Goal: Communication & Community: Answer question/provide support

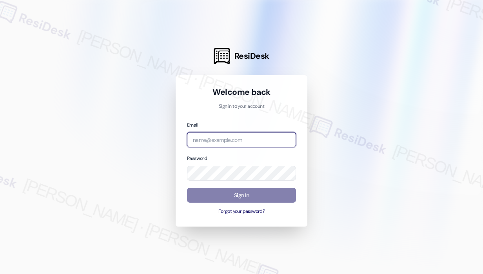
click at [217, 141] on input "email" at bounding box center [241, 139] width 109 height 15
click at [0, 274] on com-1password-button at bounding box center [0, 274] width 0 height 0
type input "automated-surveys-apartment_management_pros-[PERSON_NAME].roles@apartment_manag…"
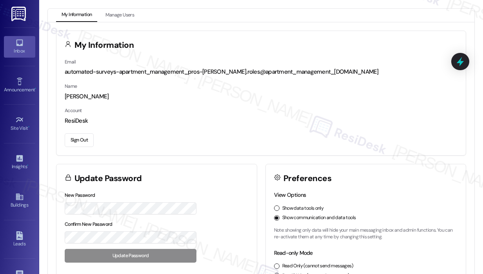
click at [22, 47] on div "Inbox" at bounding box center [19, 51] width 39 height 8
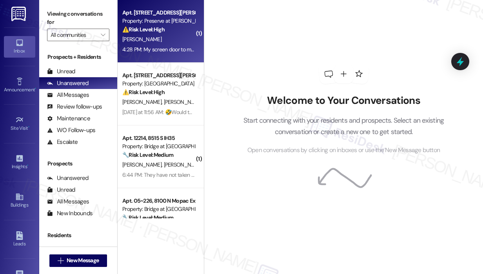
click at [162, 50] on div "4:28 PM: My screen door to my balcony in the master bedroom came off. I also do…" at bounding box center [271, 49] width 299 height 7
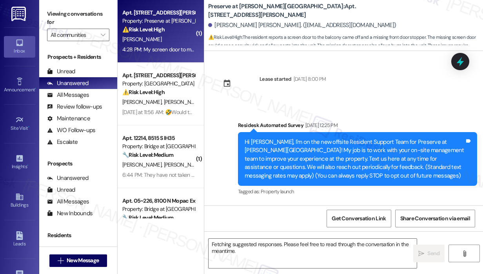
scroll to position [6415, 0]
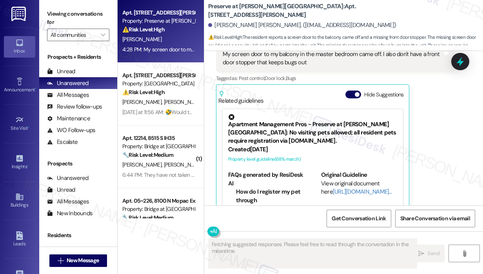
click at [441, 122] on div "[PERSON_NAME] [PERSON_NAME] 4:28 PM My screen door to my balcony in the master …" at bounding box center [335, 125] width 239 height 184
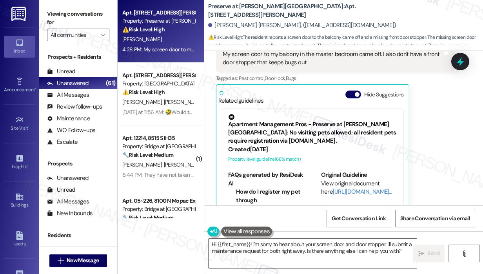
click at [443, 160] on div "[PERSON_NAME] [PERSON_NAME] 4:28 PM My screen door to my balcony in the master …" at bounding box center [335, 125] width 239 height 184
click at [433, 172] on div "[PERSON_NAME] [PERSON_NAME] 4:28 PM My screen door to my balcony in the master …" at bounding box center [335, 125] width 239 height 184
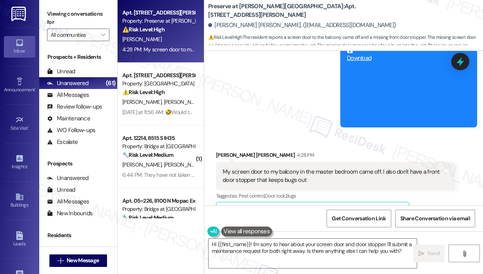
click at [449, 184] on div "[PERSON_NAME] [PERSON_NAME] 4:28 PM My screen door to my balcony in the master …" at bounding box center [335, 243] width 239 height 184
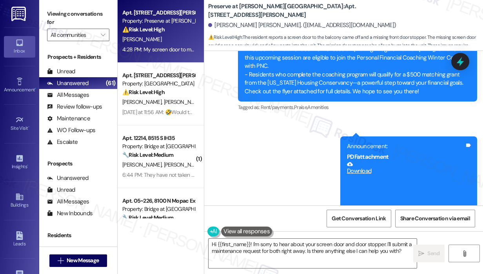
scroll to position [6180, 0]
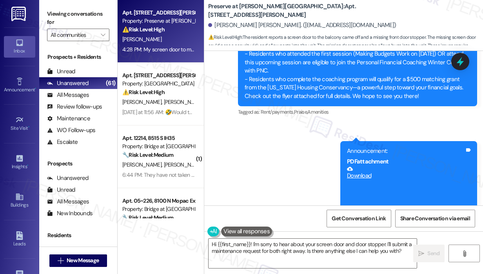
click at [272, 176] on div "Sent via SMS [PERSON_NAME] (ResiDesk) 10:31 AM Hi [PERSON_NAME]! Sorry I missed…" at bounding box center [343, 45] width 279 height 410
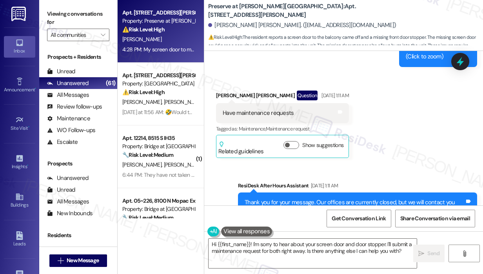
scroll to position [5670, 0]
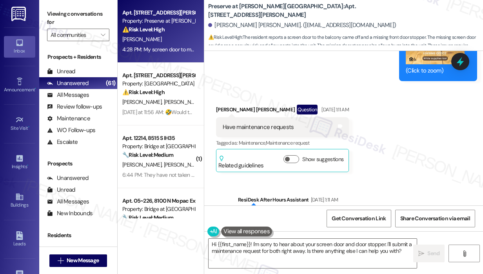
click at [420, 153] on div "Received via SMS [PERSON_NAME] [PERSON_NAME] Question [DATE] 1:11 AM Have maint…" at bounding box center [343, 132] width 279 height 91
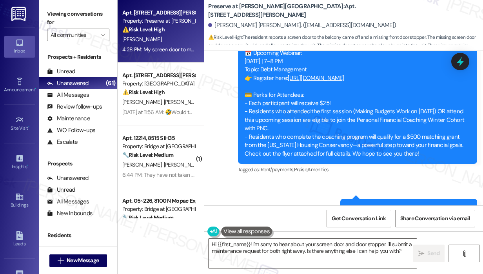
scroll to position [6141, 0]
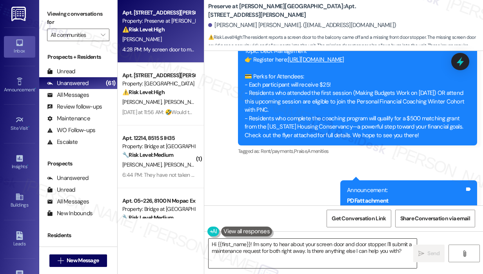
click at [337, 254] on textarea "Hi {{first_name}}! I'm sorry to hear about your screen door and door stopper. I…" at bounding box center [312, 253] width 208 height 29
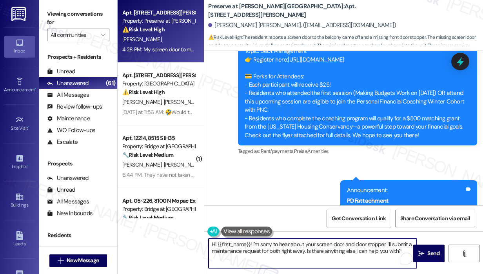
drag, startPoint x: 306, startPoint y: 252, endPoint x: 401, endPoint y: 291, distance: 103.0
click at [401, 274] on html "Inbox Go to Inbox Announcement • Send A Text Announcement Site Visit • Go to Si…" at bounding box center [241, 137] width 483 height 274
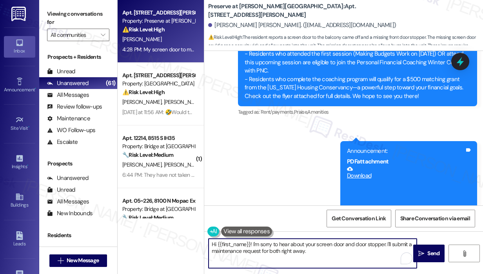
click at [328, 252] on textarea "Hi {{first_name}}! I'm sorry to hear about your screen door and door stopper. I…" at bounding box center [312, 253] width 208 height 29
paste textarea "Do we have your permission to enter during your absence to address this issue? …"
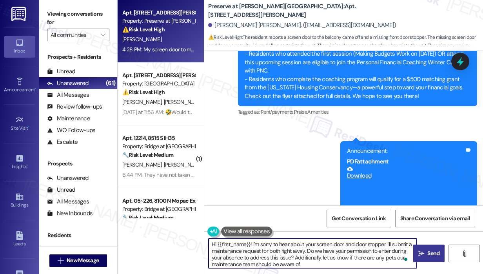
type textarea "Hi {{first_name}}! I'm sorry to hear about your screen door and door stopper. I…"
drag, startPoint x: 432, startPoint y: 255, endPoint x: 396, endPoint y: 243, distance: 37.6
click at [431, 255] on span "Send" at bounding box center [433, 253] width 12 height 8
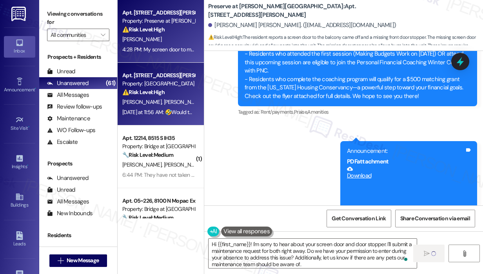
click at [162, 99] on div "[PERSON_NAME] [PERSON_NAME]" at bounding box center [158, 102] width 74 height 10
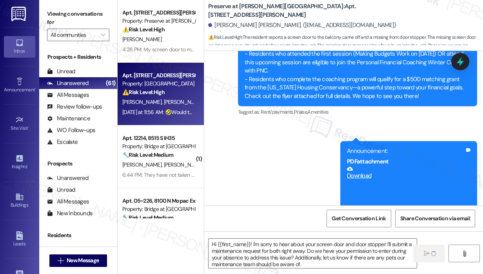
type textarea "Fetching suggested responses. Please feel free to read through the conversation…"
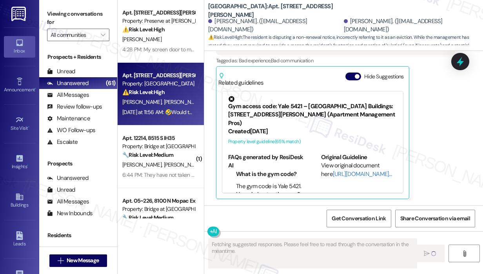
scroll to position [1894, 0]
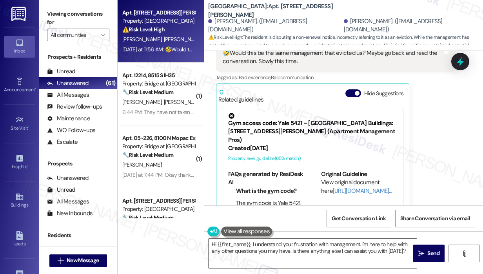
click at [164, 39] on span "[PERSON_NAME]" at bounding box center [183, 39] width 39 height 7
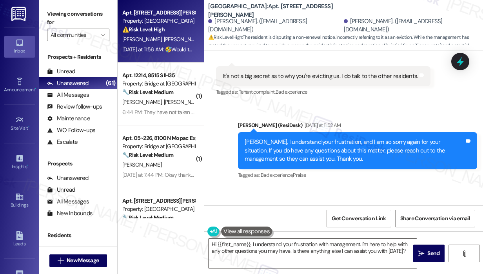
scroll to position [1659, 0]
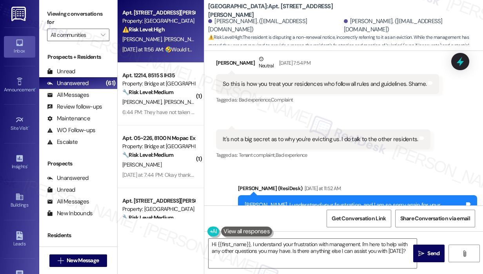
click at [381, 167] on div "Sent via SMS [PERSON_NAME] (ResiDesk) [DATE] at 11:52 AM [PERSON_NAME], I under…" at bounding box center [343, 208] width 279 height 83
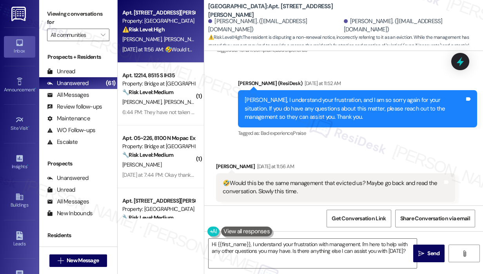
scroll to position [1776, 0]
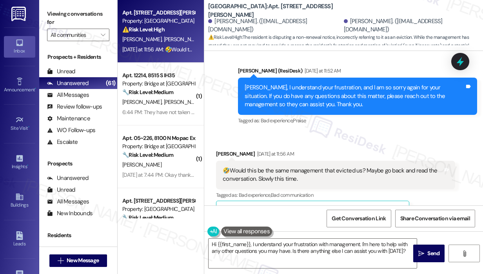
click at [335, 230] on div "Get Conversation Link Share Conversation via email" at bounding box center [343, 218] width 279 height 26
click at [320, 255] on textarea "Hi {{first_name}}, I understand your frustration with management. I'm here to h…" at bounding box center [312, 253] width 208 height 29
click at [450, 190] on div "[PERSON_NAME] [DATE] at 11:56 AM 🤣Would this be the same management that evicte…" at bounding box center [335, 242] width 239 height 184
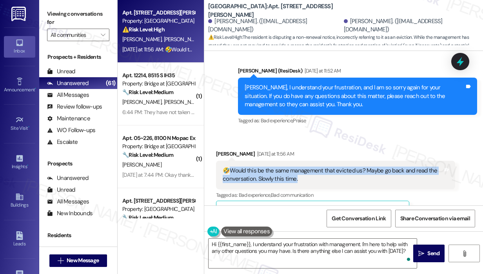
drag, startPoint x: 331, startPoint y: 159, endPoint x: 231, endPoint y: 151, distance: 100.2
click at [231, 167] on div "🤣Would this be the same management that evicted us? Maybe go back and read the …" at bounding box center [333, 175] width 220 height 17
copy div "ould this be the same management that evicted us? Maybe go back and read the co…"
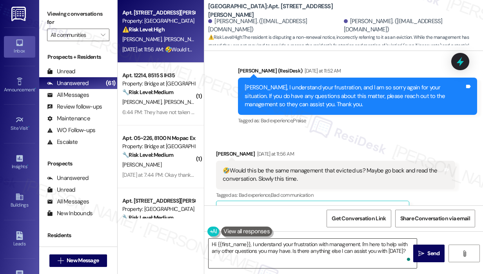
click at [304, 244] on textarea "Hi {{first_name}}, I understand your frustration with management. I'm here to h…" at bounding box center [312, 253] width 208 height 29
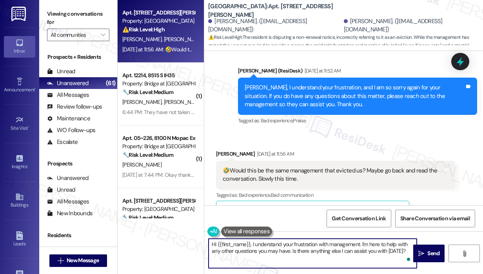
click at [323, 245] on textarea "Hi {{first_name}}, I understand your frustration with management. I'm here to h…" at bounding box center [312, 253] width 208 height 29
drag, startPoint x: 406, startPoint y: 250, endPoint x: 195, endPoint y: 246, distance: 210.9
click at [195, 246] on div "Apt. [STREET_ADDRESS][PERSON_NAME] Property: [GEOGRAPHIC_DATA] ⚠️ Risk Level: H…" at bounding box center [300, 137] width 365 height 274
paste textarea "I understand your concern. Management will still be the best people to answer a…"
type textarea "I understand your concern. Management will still be the best people to answer a…"
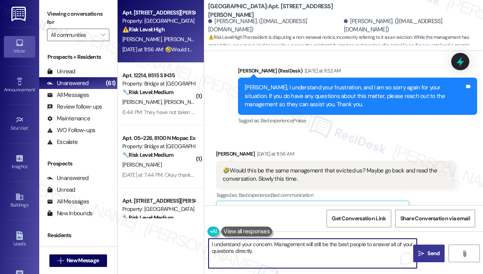
click at [424, 252] on span " Send" at bounding box center [429, 253] width 25 height 8
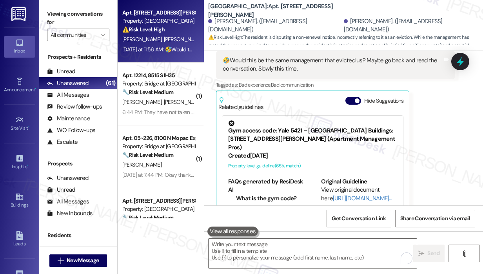
scroll to position [1893, 0]
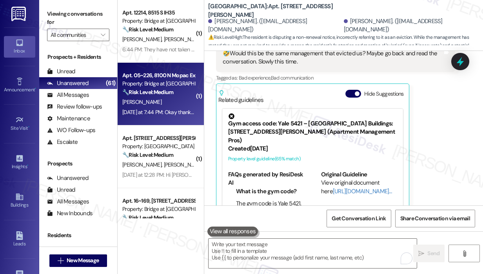
click at [160, 89] on strong "🔧 Risk Level: Medium" at bounding box center [147, 92] width 51 height 7
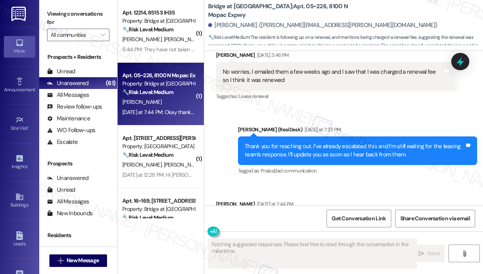
scroll to position [2812, 0]
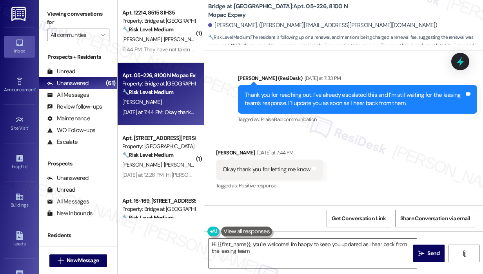
type textarea "Hi {{first_name}}, you're welcome! I'm happy to keep you updated as I hear back…"
click at [377, 174] on div "Received via SMS [PERSON_NAME] [DATE] at 7:44 PM Okay thank you for letting me …" at bounding box center [343, 164] width 279 height 66
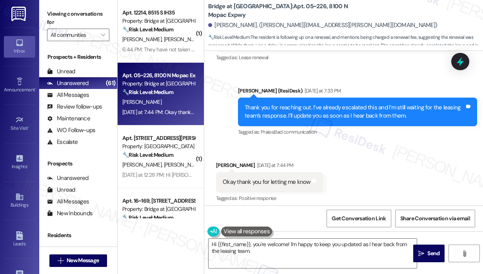
scroll to position [2775, 0]
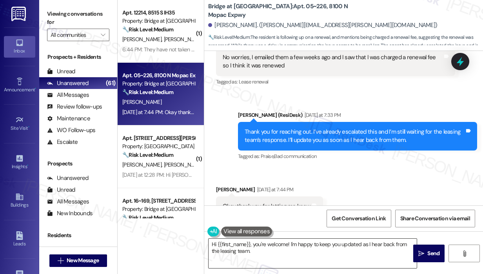
click at [355, 252] on textarea "Hi {{first_name}}, you're welcome! I'm happy to keep you updated as I hear back…" at bounding box center [312, 253] width 208 height 29
click at [428, 253] on span "Send" at bounding box center [433, 253] width 12 height 8
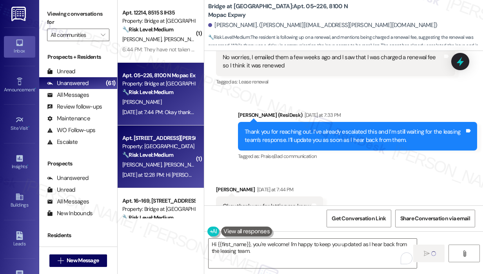
click at [169, 173] on div "[DATE] at 12:28 PM: Hi [PERSON_NAME]. We aren't sure yet. We usually look at th…" at bounding box center [298, 174] width 352 height 7
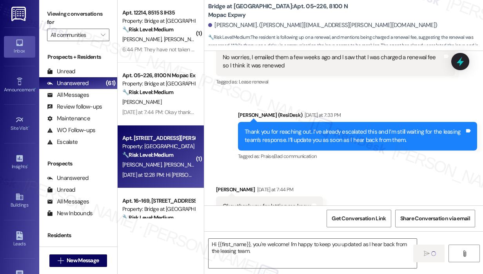
type textarea "Fetching suggested responses. Please feel free to read through the conversation…"
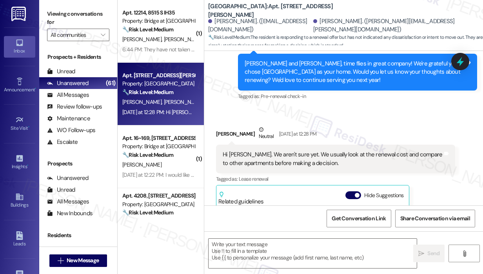
scroll to position [673, 0]
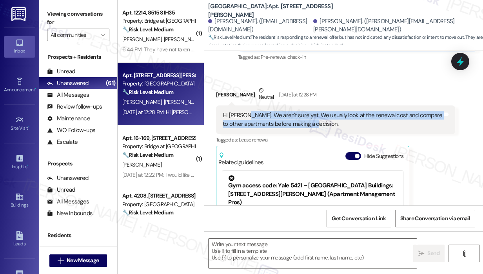
drag, startPoint x: 335, startPoint y: 129, endPoint x: 247, endPoint y: 117, distance: 89.3
click at [247, 117] on div "Hi [PERSON_NAME]. We aren't sure yet. We usually look at the renewal cost and c…" at bounding box center [335, 119] width 239 height 29
copy div "We aren't sure yet. We usually look at the renewal cost and compare to other ap…"
click at [286, 252] on textarea at bounding box center [312, 253] width 208 height 29
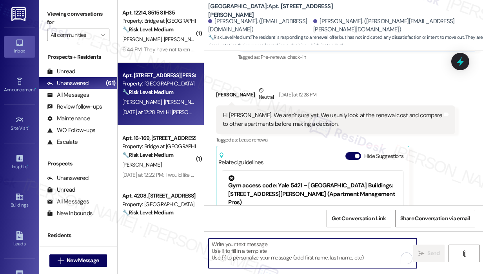
paste textarea "Thank you for reaching out. To help us better support you, can you share what y…"
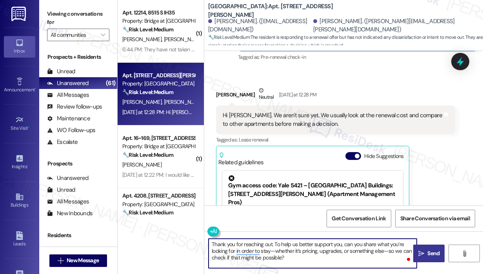
type textarea "Thank you for reaching out. To help us better support you, can you share what y…"
click at [426, 254] on span "Send" at bounding box center [433, 253] width 15 height 8
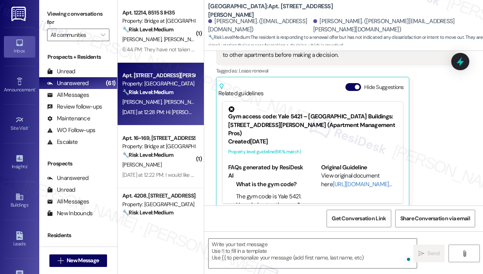
scroll to position [751, 0]
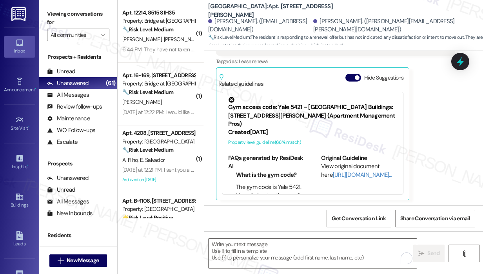
click at [439, 134] on div "[PERSON_NAME] Neutral [DATE] at 12:28 PM Hi [PERSON_NAME]. We aren't sure yet. …" at bounding box center [335, 104] width 239 height 192
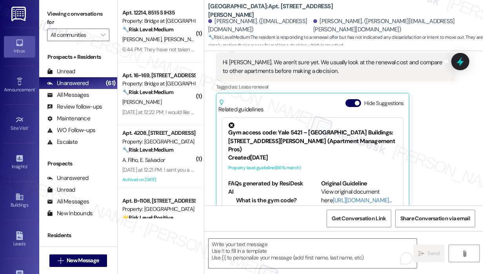
scroll to position [712, 0]
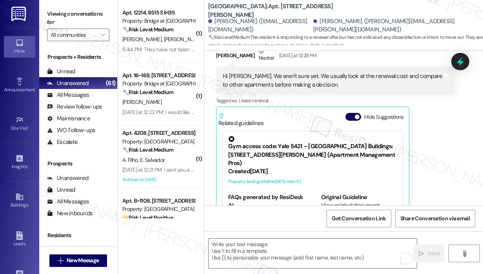
click at [445, 179] on div "[PERSON_NAME] Neutral [DATE] at 12:28 PM Hi [PERSON_NAME]. We aren't sure yet. …" at bounding box center [335, 143] width 239 height 192
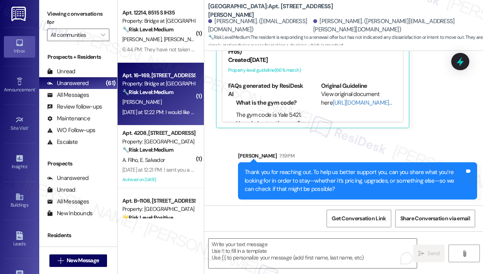
click at [169, 110] on div "[DATE] at 12:22 PM: I would like to talk maybe I can do 7 month lease [DATE] at…" at bounding box center [198, 112] width 152 height 7
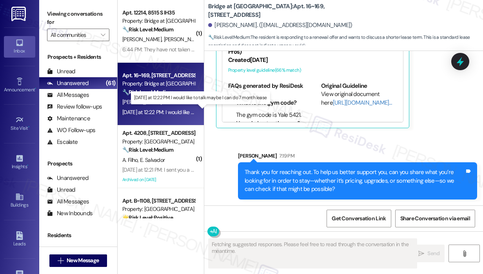
scroll to position [219, 0]
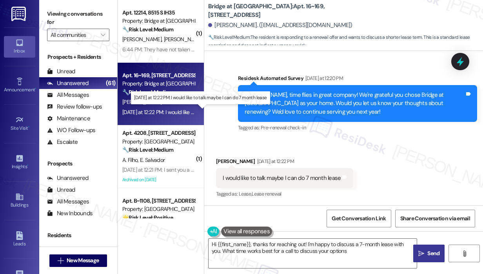
type textarea "Hi {{first_name}}, thanks for reaching out! I'm happy to discuss a 7-month leas…"
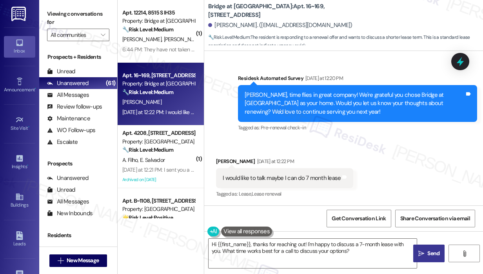
click at [346, 137] on div "Survey, sent via SMS Residesk Automated Survey [DATE] at 12:20 PM [PERSON_NAME]…" at bounding box center [357, 103] width 251 height 71
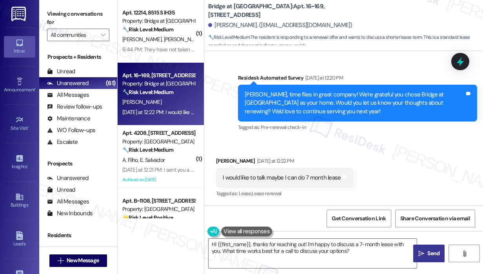
click at [335, 154] on div "Received via SMS [PERSON_NAME] [DATE] at 12:22 PM I would like to talk maybe I …" at bounding box center [284, 178] width 149 height 54
click at [373, 153] on div "Received via SMS [PERSON_NAME] [DATE] at 12:22 PM I would like to talk maybe I …" at bounding box center [343, 172] width 279 height 66
click at [318, 178] on div "I would like to talk maybe I can do 7 month lease" at bounding box center [282, 178] width 118 height 8
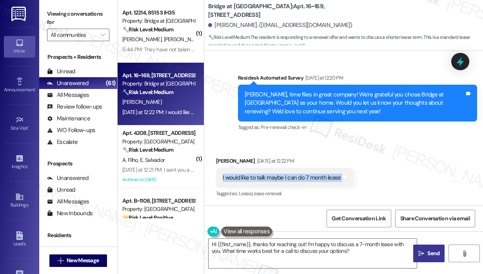
copy div "I would like to talk maybe I can do 7 month lease Tags and notes"
click at [387, 154] on div "Received via SMS [PERSON_NAME] [DATE] at 12:22 PM I would like to talk maybe I …" at bounding box center [343, 172] width 279 height 66
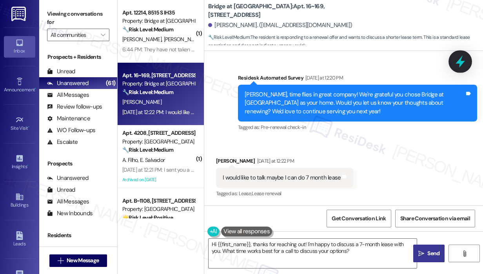
click at [466, 60] on icon at bounding box center [459, 61] width 13 height 13
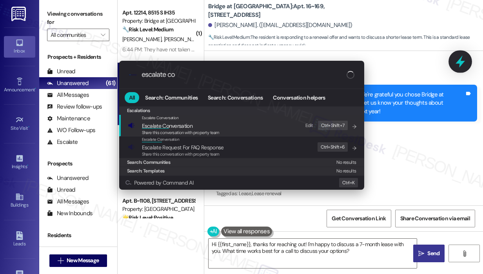
type input "escalate con"
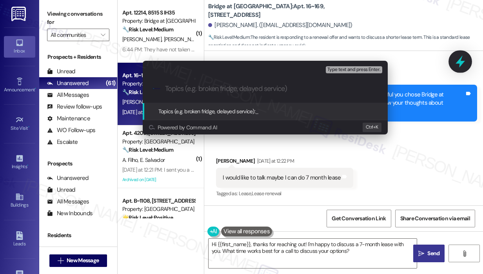
type input "Inquiry About Possibility of a 7-Month Lease"
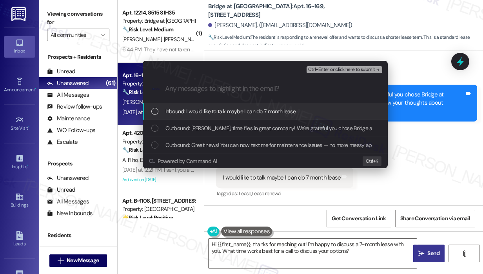
click at [303, 112] on div "Inbound: I would like to talk maybe I can do 7 month lease" at bounding box center [265, 111] width 229 height 9
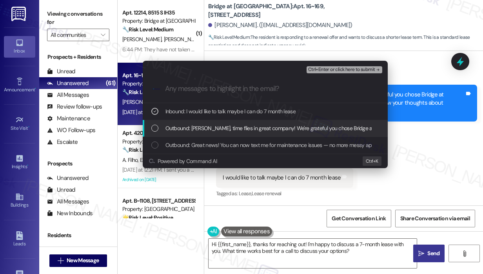
click at [300, 128] on span "Outbound: [PERSON_NAME], time flies in great company! We're grateful you chose …" at bounding box center [423, 128] width 517 height 9
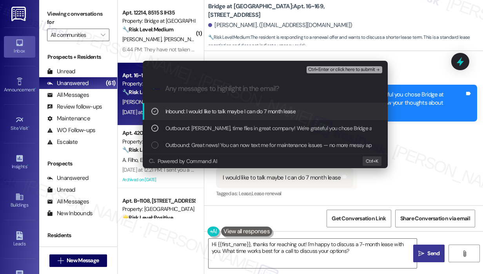
click at [335, 67] on span "Ctrl+Enter or click here to submit" at bounding box center [341, 69] width 67 height 5
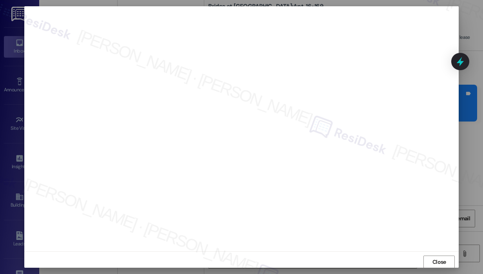
scroll to position [219, 0]
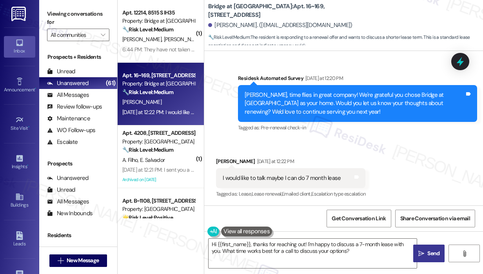
click at [419, 170] on div "Received via SMS [PERSON_NAME] [DATE] at 12:22 PM I would like to talk maybe I …" at bounding box center [343, 173] width 279 height 66
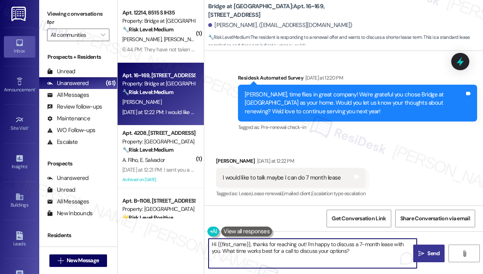
click at [377, 253] on textarea "Hi {{first_name}}, thanks for reaching out! I'm happy to discuss a 7-month leas…" at bounding box center [312, 253] width 208 height 29
drag, startPoint x: 377, startPoint y: 253, endPoint x: 310, endPoint y: 252, distance: 66.2
click at [306, 243] on textarea "Hi {{first_name}}, thanks for reaching out! I'm happy to discuss a 7-month leas…" at bounding box center [312, 253] width 208 height 29
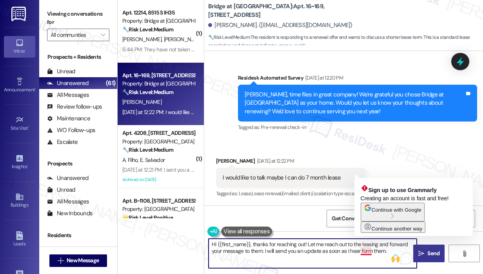
click at [372, 253] on textarea "Hi {{first_name}}, thanks for reaching out! Let me reach out to the leasing and…" at bounding box center [312, 253] width 208 height 29
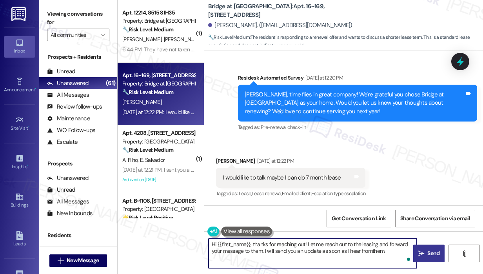
type textarea "Hi {{first_name}}, thanks for reaching out! Let me reach out to the leasing and…"
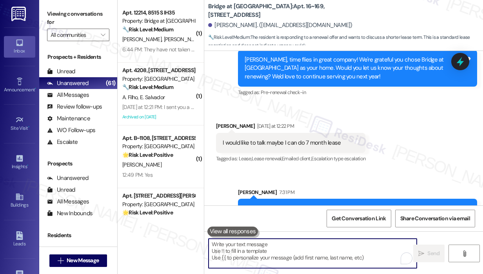
scroll to position [282, 0]
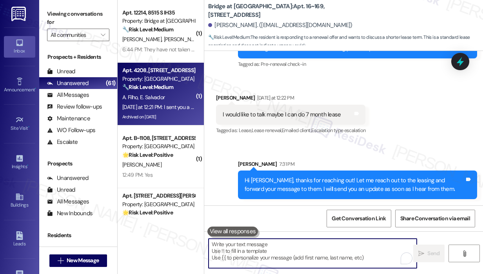
click at [176, 114] on div "Archived on [DATE]" at bounding box center [158, 117] width 74 height 10
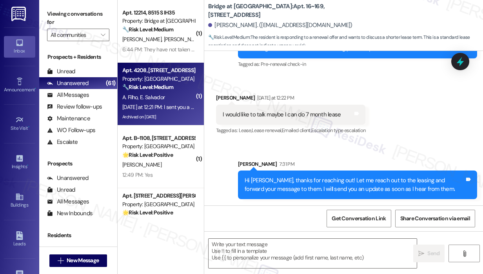
type textarea "Fetching suggested responses. Please feel free to read through the conversation…"
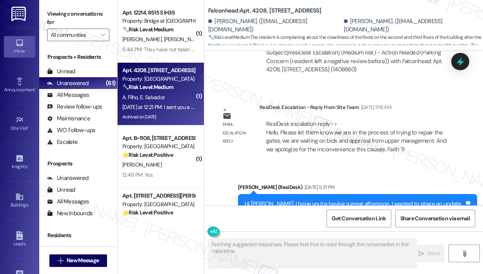
scroll to position [2600, 0]
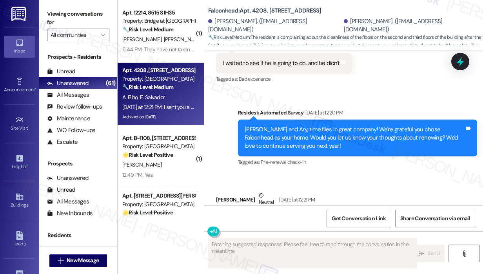
click at [399, 174] on div "Received via SMS [PERSON_NAME] [DATE] at 12:21 PM I sent you a msg [PERSON_NAME…" at bounding box center [343, 211] width 279 height 74
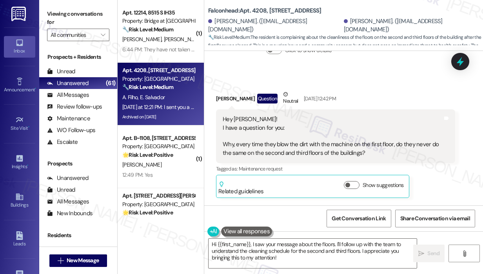
scroll to position [2325, 0]
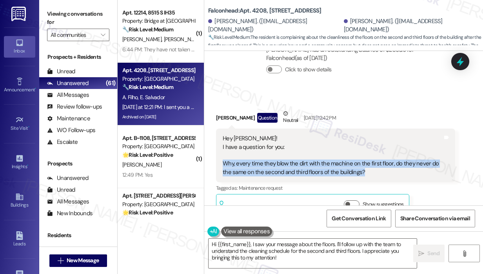
drag, startPoint x: 370, startPoint y: 131, endPoint x: 223, endPoint y: 120, distance: 147.0
click at [223, 134] on div "Hey [PERSON_NAME]! I have a question for you: Why, every time they blow the dir…" at bounding box center [333, 155] width 220 height 42
copy div "Why, every time they blow the dirt with the machine on the first floor, do they…"
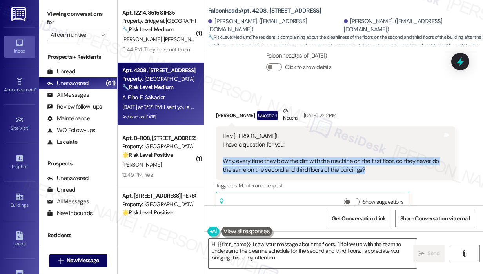
scroll to position [2326, 0]
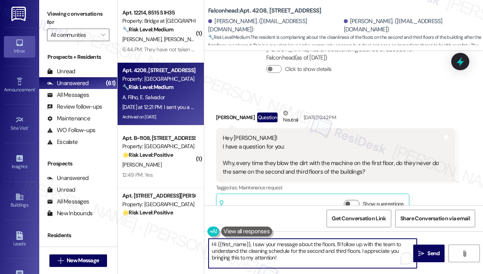
drag, startPoint x: 298, startPoint y: 263, endPoint x: 253, endPoint y: 247, distance: 47.5
click at [253, 247] on textarea "Hi {{first_name}}, I saw your message about the floors. I'll follow up with the…" at bounding box center [312, 253] width 208 height 29
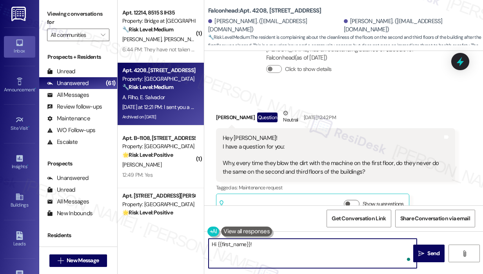
paste textarea "Thank you for your message—I saw your note about the cleaning. Can you tell me …"
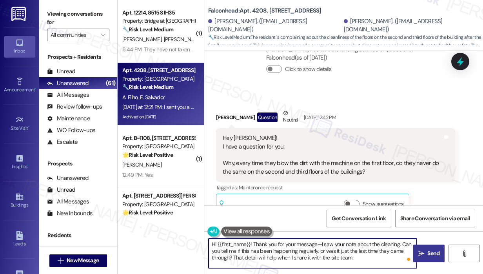
type textarea "Hi {{first_name}}! Thank you for your message—I saw your note about the cleanin…"
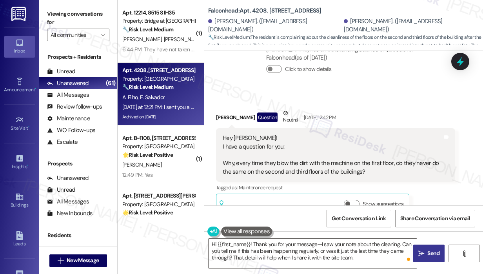
click at [435, 252] on span "Send" at bounding box center [433, 253] width 12 height 8
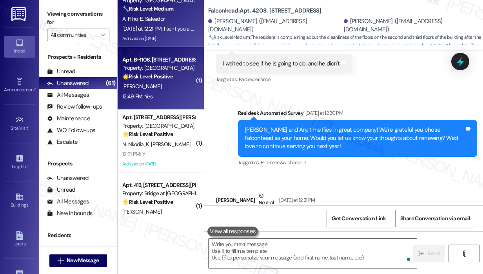
scroll to position [2600, 0]
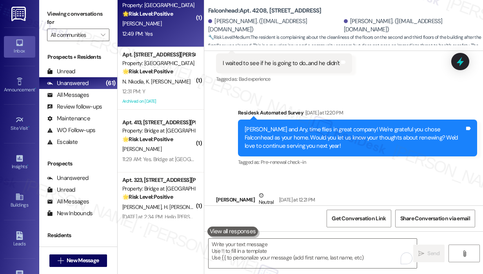
click at [155, 39] on div "12:49 PM: Yes 12:49 PM: Yes" at bounding box center [158, 34] width 74 height 10
type textarea "Fetching suggested responses. Please feel free to read through the conversation…"
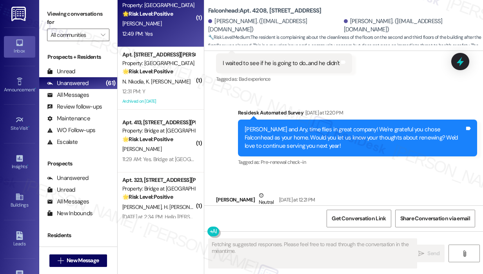
scroll to position [500, 0]
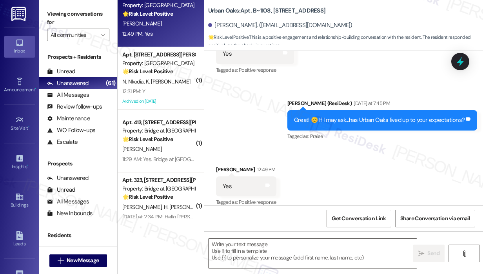
click at [329, 151] on div "Received via SMS [PERSON_NAME] 12:49 PM Yes Tags and notes Tagged as: Positive …" at bounding box center [343, 181] width 279 height 66
click at [281, 254] on textarea at bounding box center [312, 253] width 208 height 29
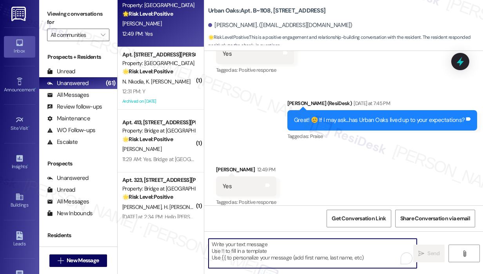
paste textarea "Awesome! ❤️ Can I ask a quick favor...would you mind writing us a Google review…"
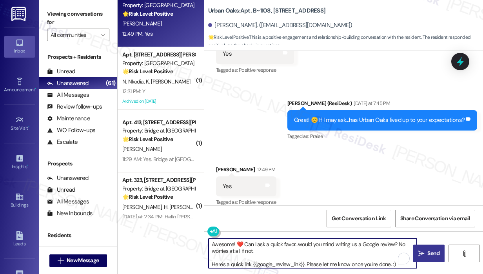
type textarea "Awesome! ❤️ Can I ask a quick favor...would you mind writing us a Google review…"
click at [431, 252] on span "Send" at bounding box center [433, 253] width 12 height 8
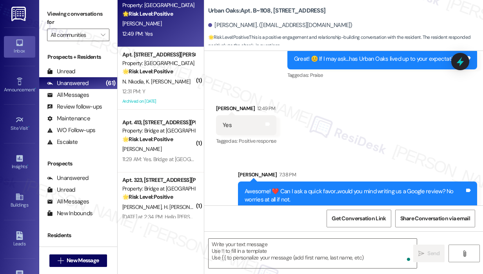
scroll to position [589, 0]
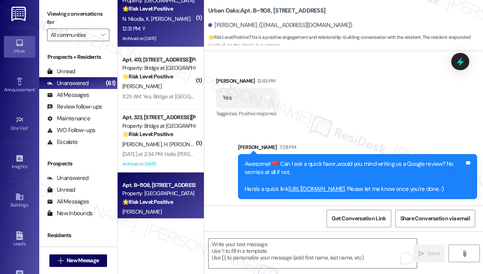
click at [170, 34] on div "Archived on [DATE]" at bounding box center [158, 39] width 74 height 10
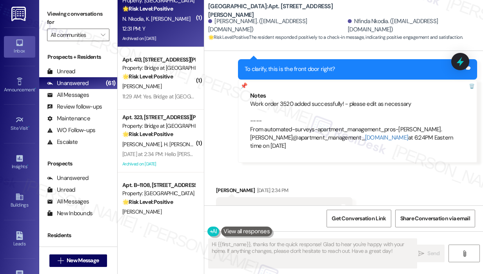
scroll to position [2069, 0]
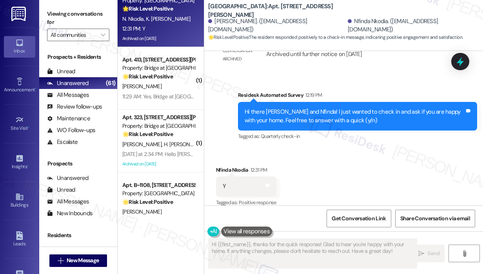
click at [395, 148] on div "Received via SMS Nfinda Nkodia 12:31 PM Y Tags and notes Tagged as: Positive re…" at bounding box center [343, 181] width 279 height 66
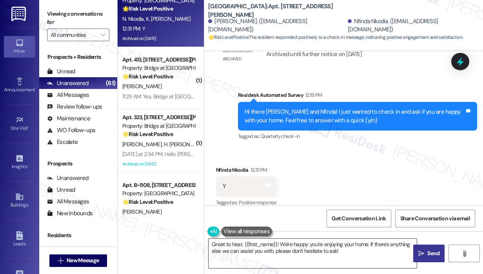
click at [331, 259] on textarea "Great to hear, {{first_name}}! We're happy you're enjoying your home. If there'…" at bounding box center [312, 253] width 208 height 29
click at [276, 148] on div "Received via SMS Nfinda Nkodia 12:31 PM Y Tags and notes Tagged as: Positive re…" at bounding box center [343, 181] width 279 height 66
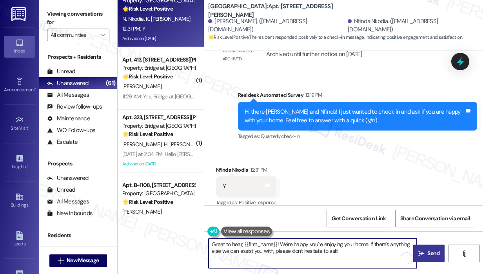
drag, startPoint x: 356, startPoint y: 255, endPoint x: 281, endPoint y: 244, distance: 76.4
click at [281, 244] on textarea "Great to hear, {{first_name}}! We're happy you're enjoying your home. If there'…" at bounding box center [312, 253] width 208 height 29
paste textarea "😊 If I may ask...has {{property}} lived up to your expectations?"
click at [362, 258] on textarea "Great to hear, {{first_name}}! 😊 If I may ask...has {{property}} lived up to yo…" at bounding box center [312, 253] width 208 height 29
type textarea "Great to hear, {{first_name}}! 😊 If I may ask...has {{property}} lived up to yo…"
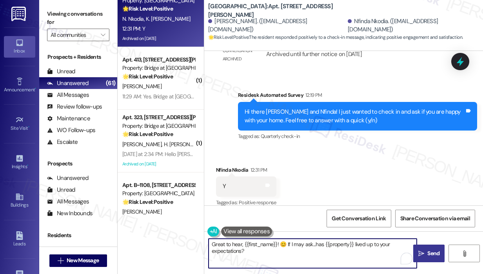
click at [423, 254] on icon "" at bounding box center [421, 253] width 6 height 6
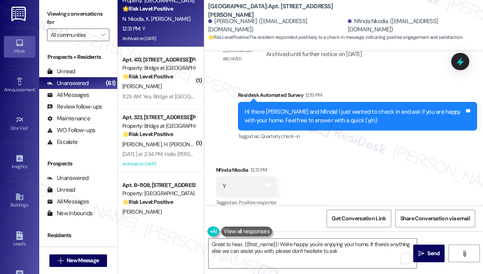
type textarea "Great to hear, {{first_name}}! We're happy you're enjoying your home. If there'…"
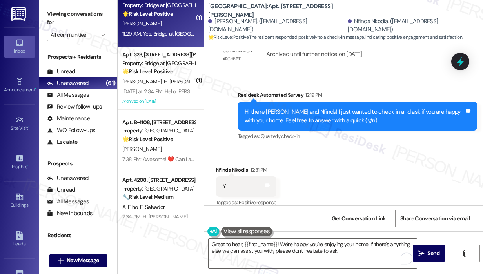
click at [178, 38] on div "11:29 AM: Yes. Bridge at [GEOGRAPHIC_DATA] has lived up to my expectations! For…" at bounding box center [158, 34] width 74 height 10
type textarea "Fetching suggested responses. Please feel free to read through the conversation…"
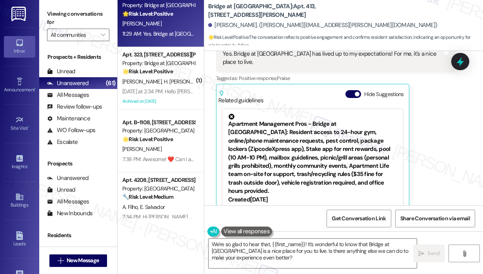
scroll to position [741, 0]
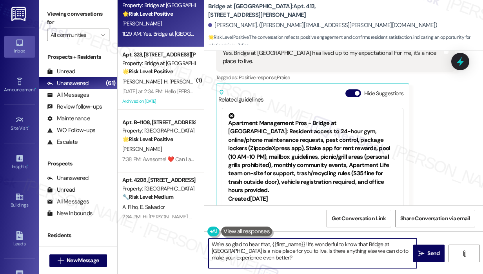
click at [276, 248] on textarea "We're so glad to hear that, {{first_name}}! It's wonderful to know that Bridge …" at bounding box center [312, 253] width 208 height 29
paste textarea "Awesome! ❤️ Can I ask a quick favor...would you mind writing us a Google review…"
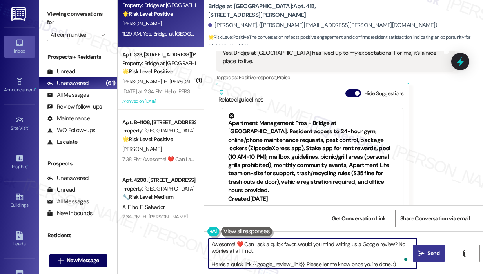
type textarea "Awesome! ❤️ Can I ask a quick favor...would you mind writing us a Google review…"
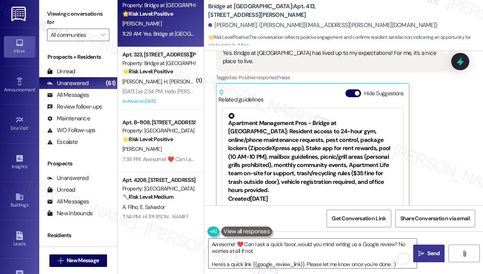
click at [426, 250] on span "Send" at bounding box center [433, 253] width 15 height 8
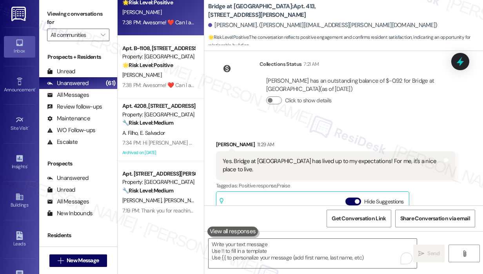
scroll to position [157, 0]
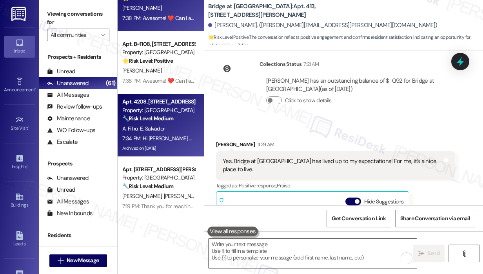
click at [159, 138] on div "7:34 PM: Hi [PERSON_NAME] and [PERSON_NAME]! Thank you for your message—I saw y…" at bounding box center [428, 138] width 613 height 7
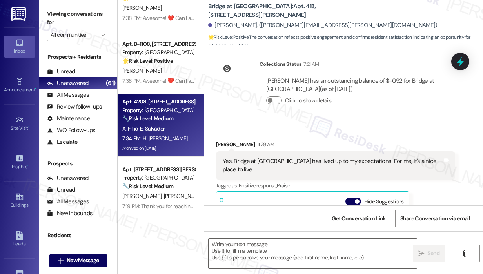
type textarea "Fetching suggested responses. Please feel free to read through the conversation…"
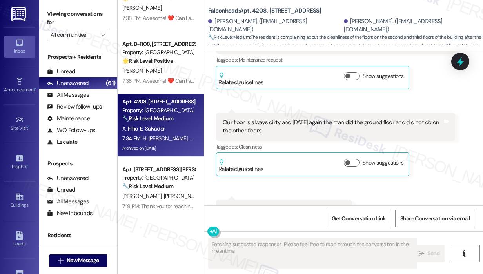
scroll to position [2600, 0]
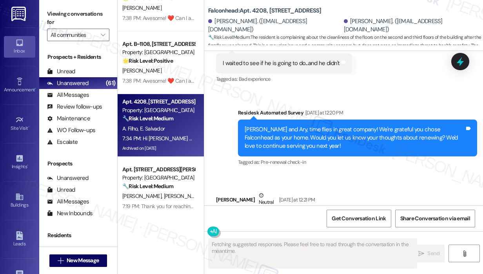
click at [395, 174] on div "Received via SMS [PERSON_NAME] [DATE] at 12:21 PM I sent you a msg [PERSON_NAME…" at bounding box center [343, 211] width 279 height 74
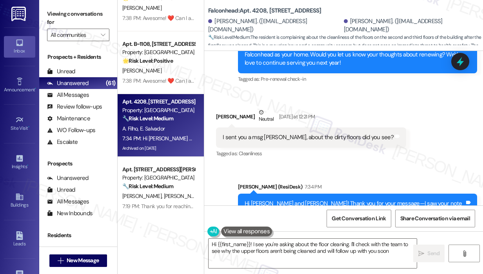
type textarea "Hi {{first_name}}! I see you're asking about the floor cleaning. I'll check wit…"
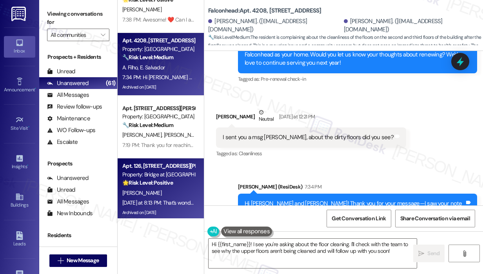
scroll to position [235, 0]
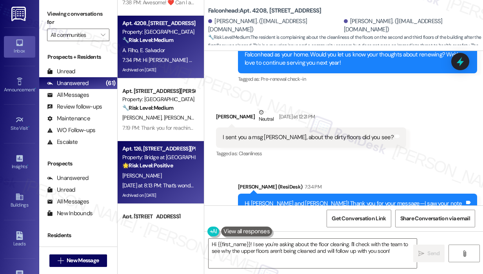
click at [163, 178] on div "[PERSON_NAME]" at bounding box center [158, 176] width 74 height 10
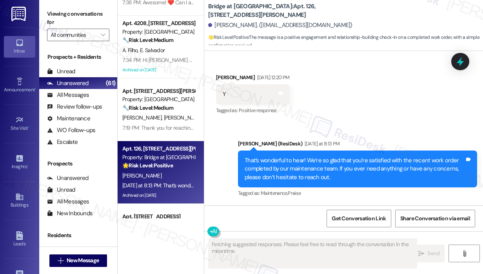
scroll to position [1780, 0]
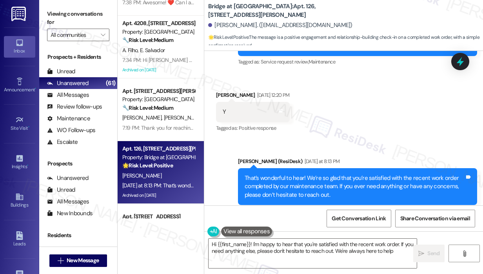
type textarea "Hi {{first_name}}! I'm happy to hear that you're satisfied with the recent work…"
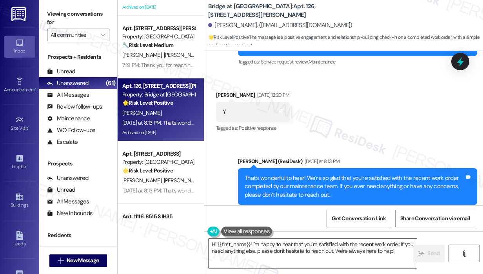
scroll to position [314, 0]
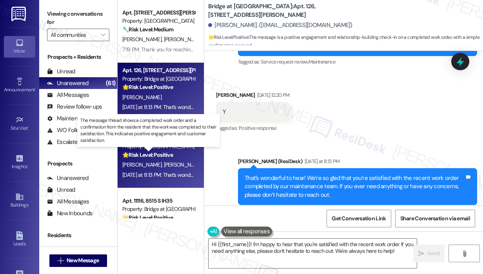
click at [161, 156] on strong "🌟 Risk Level: Positive" at bounding box center [147, 154] width 51 height 7
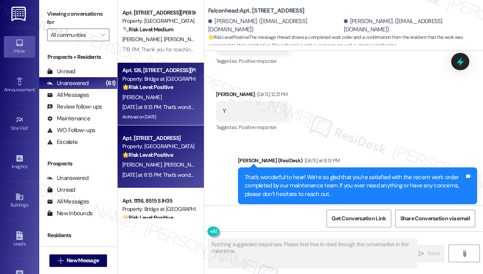
scroll to position [431, 0]
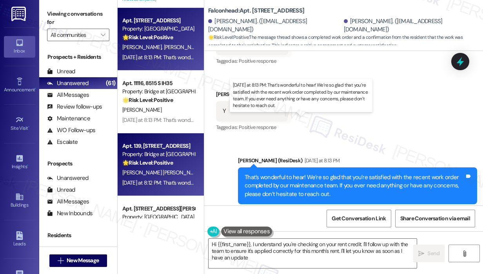
type textarea "Hi {{first_name}}, I understand you're checking on your rent credit. I'll follo…"
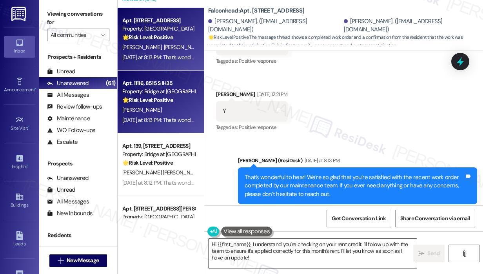
click at [160, 120] on div "[DATE] at 8:13 PM: That’s wonderful to hear! We’re so glad that you’re satisfie…" at bounding box center [378, 119] width 513 height 7
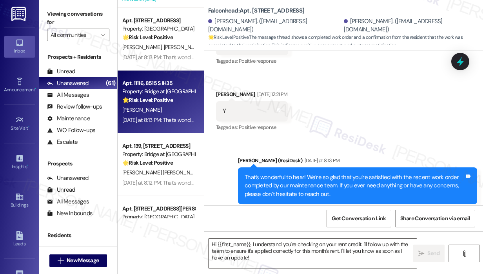
type textarea "Fetching suggested responses. Please feel free to read through the conversation…"
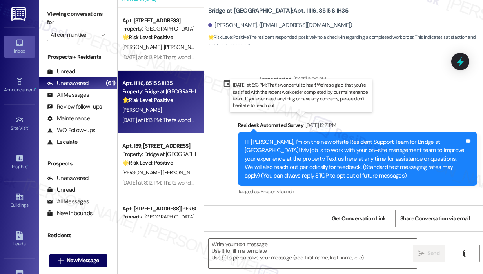
scroll to position [2385, 0]
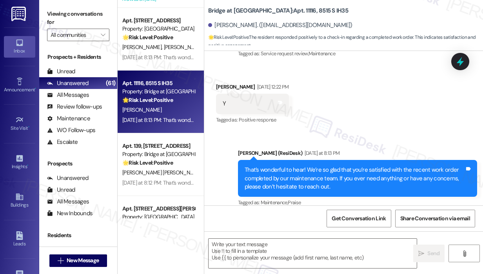
type textarea "Fetching suggested responses. Please feel free to read through the conversation…"
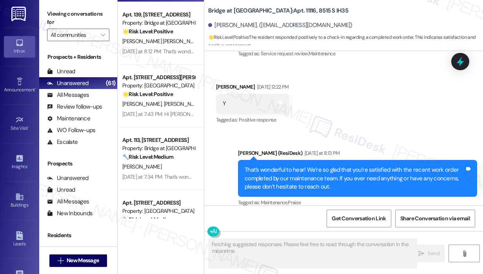
scroll to position [588, 0]
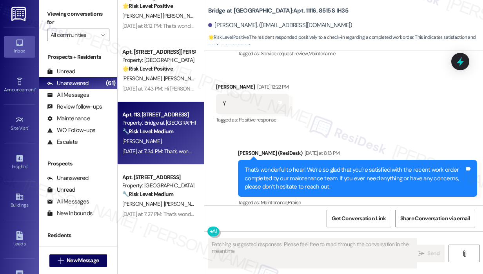
click at [163, 141] on div "[PERSON_NAME]" at bounding box center [158, 141] width 74 height 10
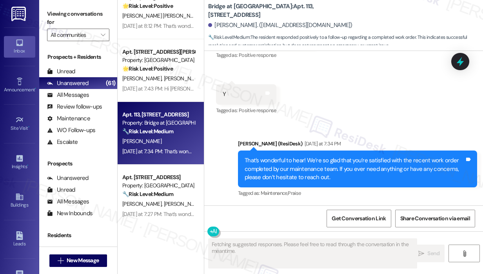
scroll to position [1125, 0]
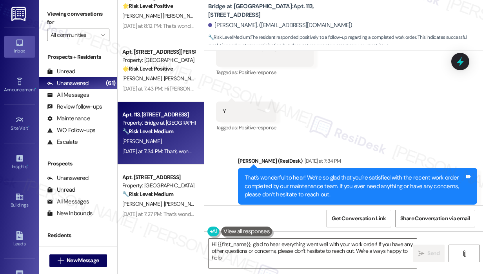
type textarea "Hi {{first_name}}, glad to hear everything went well with your work order! If y…"
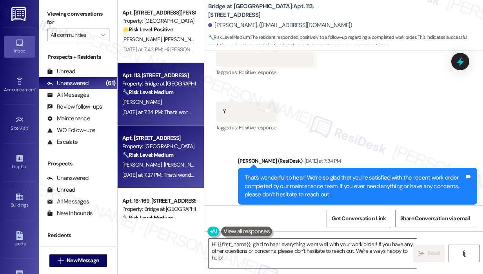
click at [164, 166] on span "[PERSON_NAME]" at bounding box center [183, 164] width 39 height 7
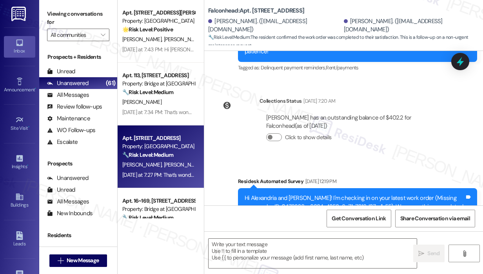
type textarea "Fetching suggested responses. Please feel free to read through the conversation…"
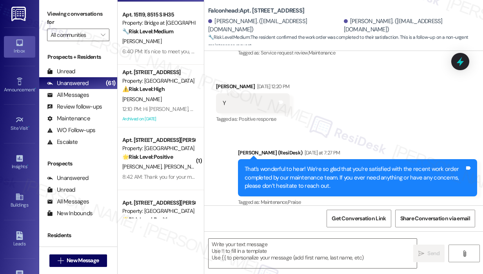
scroll to position [1019, 0]
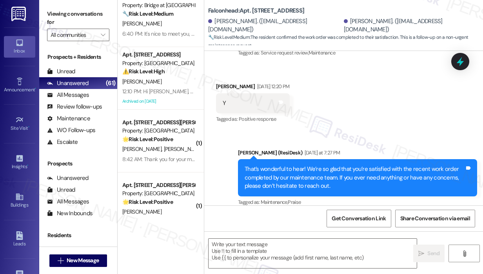
click at [370, 119] on div "Received via SMS [PERSON_NAME] [DATE] 12:20 PM Y Tags and notes Tagged as: Posi…" at bounding box center [343, 98] width 279 height 66
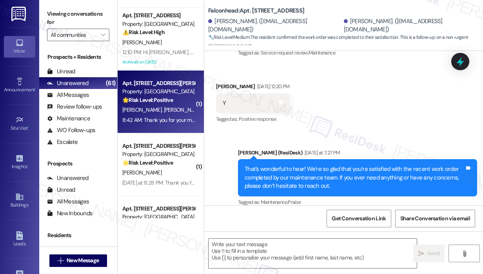
scroll to position [1097, 0]
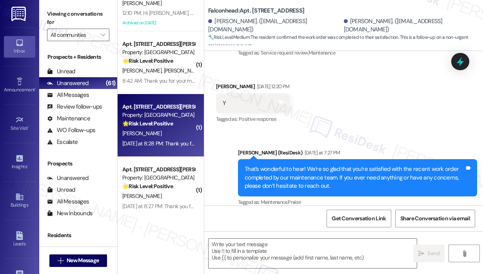
click at [167, 132] on div "[PERSON_NAME]" at bounding box center [158, 134] width 74 height 10
type textarea "Fetching suggested responses. Please feel free to read through the conversation…"
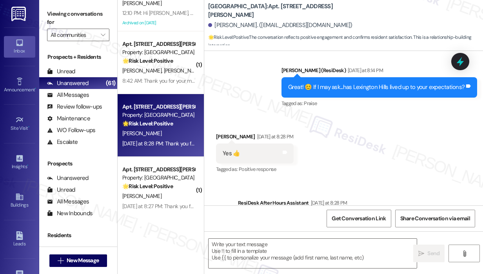
scroll to position [184, 0]
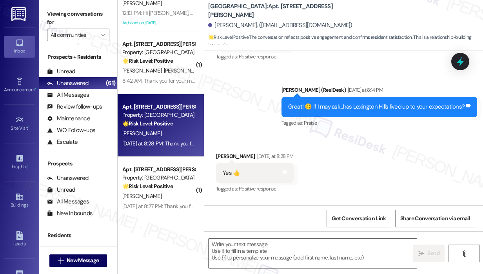
click at [266, 138] on div "Received via SMS [PERSON_NAME] [DATE] at 8:28 PM Yes 👍 Tags and notes Tagged as…" at bounding box center [343, 167] width 279 height 66
click at [284, 243] on textarea at bounding box center [312, 253] width 208 height 29
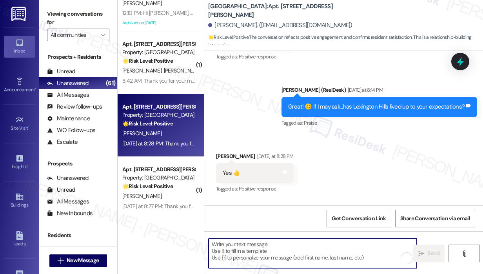
paste textarea "Awesome! ❤️ Can I ask a quick favor...would you mind writing us a Google review…"
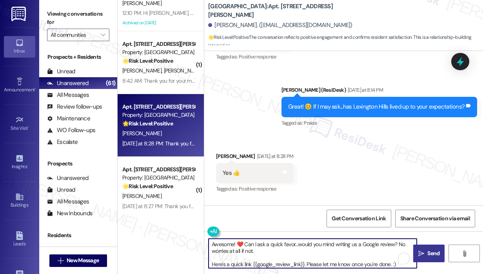
type textarea "Awesome! ❤️ Can I ask a quick favor...would you mind writing us a Google review…"
click at [431, 250] on span "Send" at bounding box center [433, 253] width 12 height 8
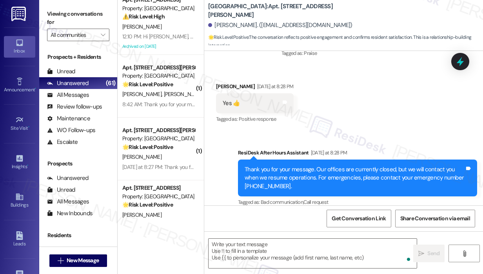
scroll to position [257, 0]
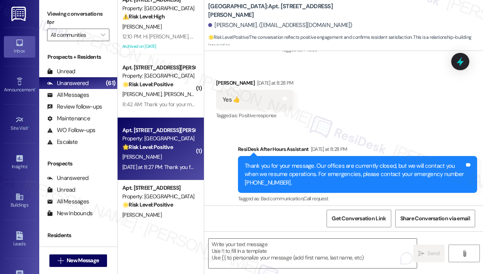
click at [176, 145] on div "🌟 Risk Level: Positive The resident is expressing positive feedback about a com…" at bounding box center [158, 147] width 73 height 8
type textarea "Fetching suggested responses. Please feel free to read through the conversation…"
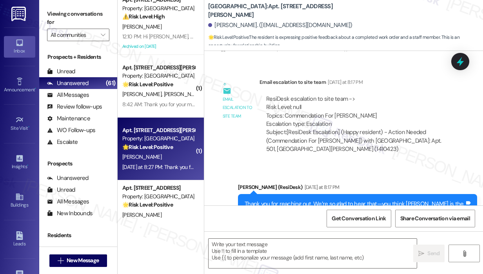
type textarea "Fetching suggested responses. Please feel free to read through the conversation…"
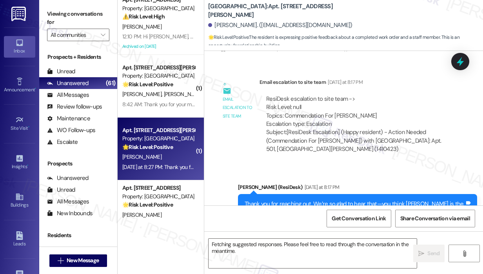
scroll to position [392, 0]
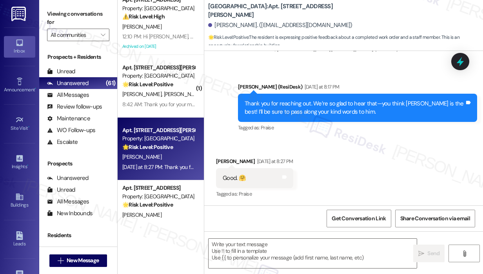
click at [379, 164] on div "Received via SMS [PERSON_NAME] [DATE] at 8:27 PM Good. 🤗 Tags and notes Tagged …" at bounding box center [343, 173] width 279 height 66
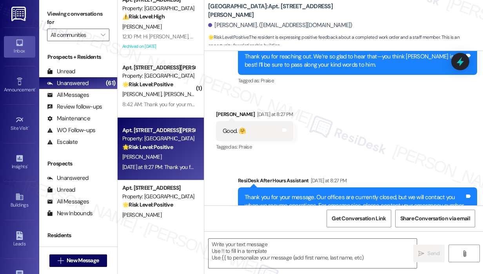
scroll to position [510, 0]
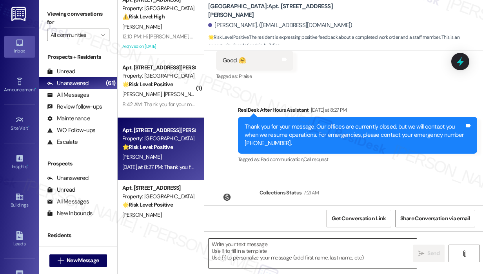
click at [307, 250] on textarea at bounding box center [312, 253] width 208 height 29
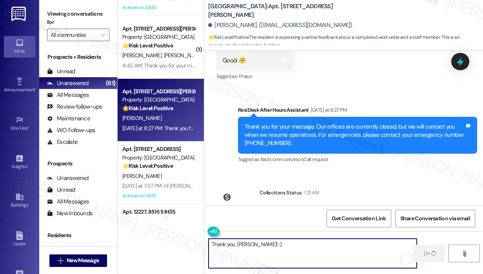
scroll to position [1176, 0]
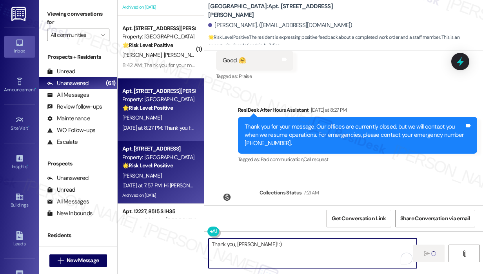
type textarea "Thank you, [PERSON_NAME]! :)"
click at [169, 160] on div "Property: [GEOGRAPHIC_DATA]" at bounding box center [158, 157] width 73 height 8
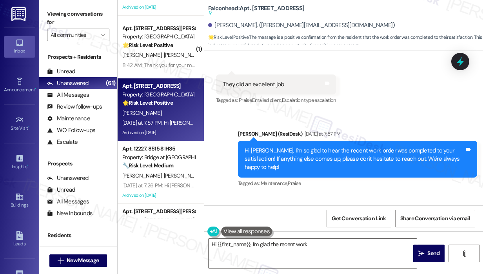
scroll to position [4135, 0]
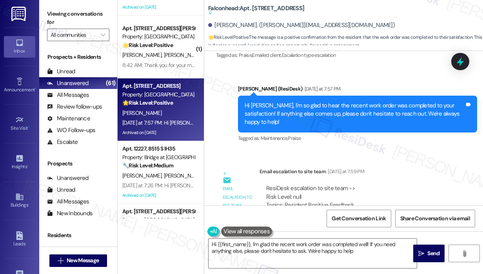
type textarea "Hi {{first_name}}, I'm glad the recent work order was completed well! If you ne…"
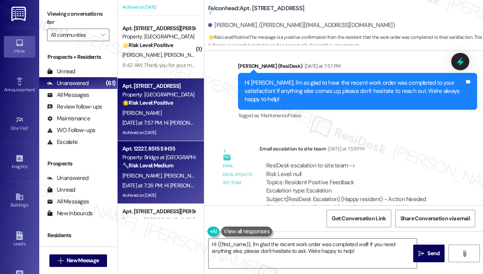
click at [181, 174] on div "[PERSON_NAME] [PERSON_NAME]" at bounding box center [158, 176] width 74 height 10
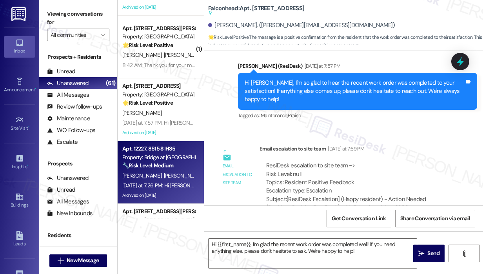
type textarea "Fetching suggested responses. Please feel free to read through the conversation…"
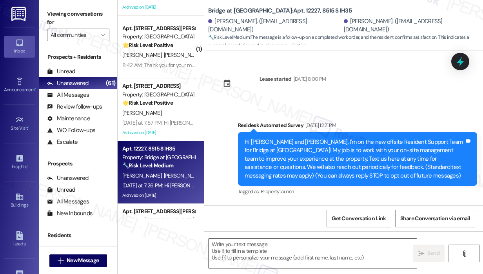
scroll to position [1706, 0]
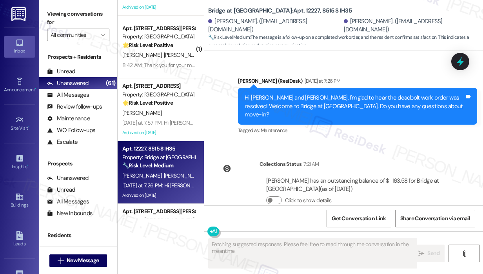
click at [386, 154] on div "Collections Status 7:21 AM [PERSON_NAME] has an outstanding balance of $-163.58…" at bounding box center [335, 188] width 251 height 69
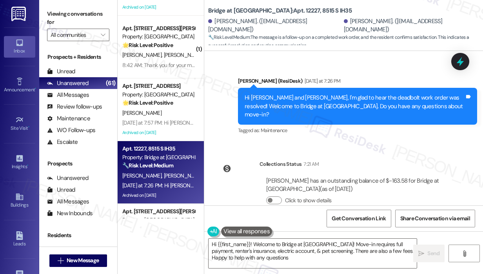
type textarea "Hi {{first_name}}! Welcome to Bridge at [GEOGRAPHIC_DATA]! Move-in requires ful…"
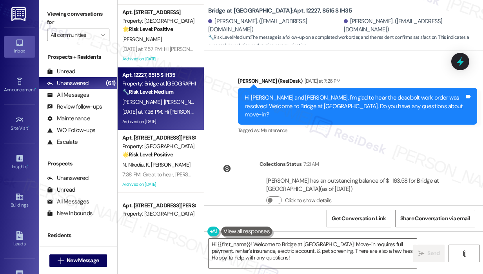
scroll to position [1254, 0]
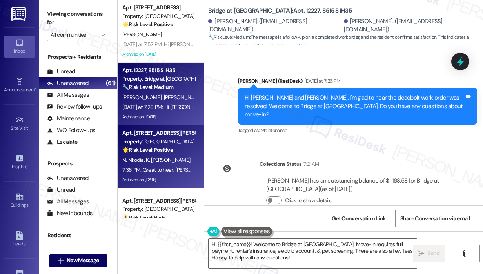
click at [158, 151] on strong "🌟 Risk Level: Positive" at bounding box center [147, 149] width 51 height 7
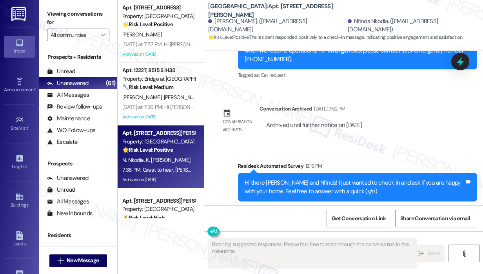
scroll to position [2069, 0]
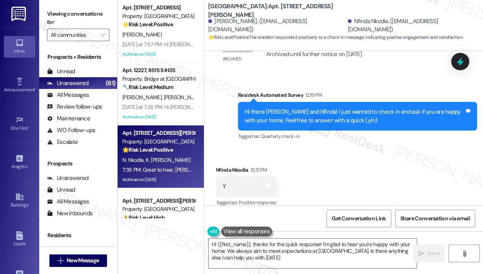
type textarea "Hi {{first_name}}, thanks for the quick response! I'm glad to hear you're happy…"
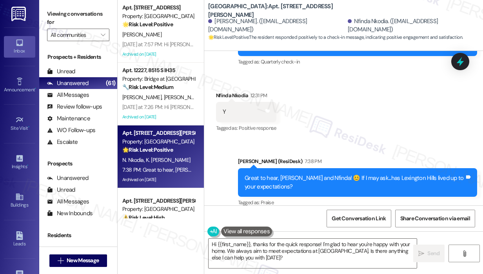
scroll to position [1332, 0]
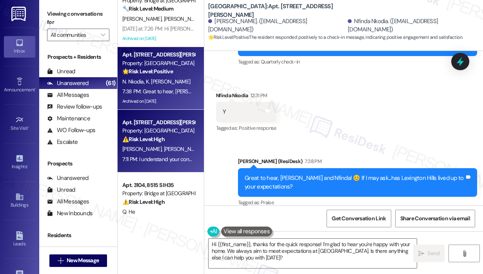
click at [179, 136] on div "⚠️ Risk Level: High The resident is disputing a non-renewal notice, incorrectly…" at bounding box center [158, 139] width 73 height 8
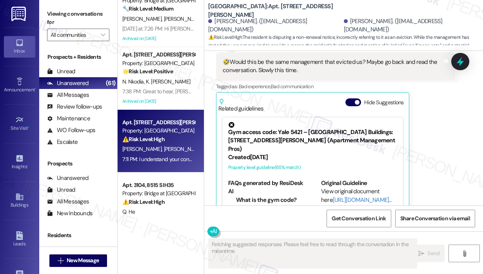
scroll to position [1893, 0]
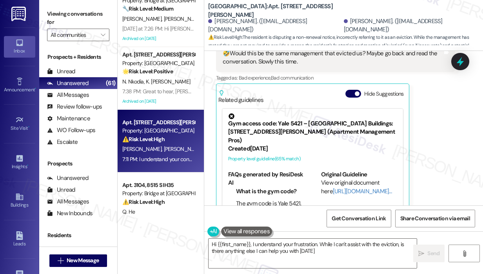
type textarea "Hi {{first_name}}, I understand your frustration. While I can't assist with the…"
click at [458, 149] on div "Received via SMS [PERSON_NAME] [DATE] at 11:56 AM 🤣Would this be the same manag…" at bounding box center [335, 125] width 251 height 196
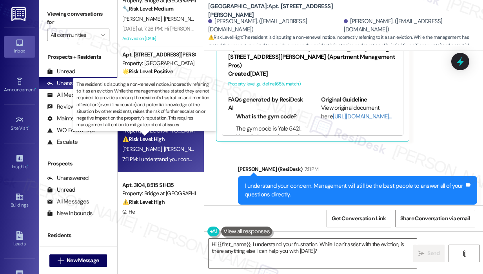
scroll to position [1411, 0]
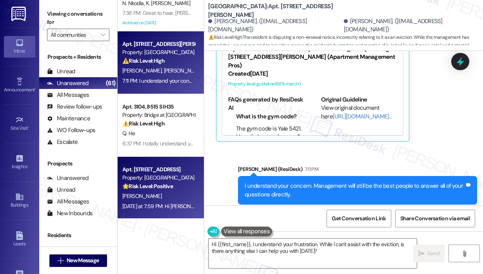
click at [163, 191] on div "Apt. 5302, [STREET_ADDRESS] S Property: Falconhead 🌟 Risk Level: Positive The m…" at bounding box center [158, 178] width 74 height 27
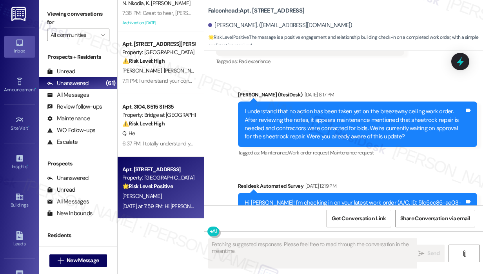
scroll to position [1233, 0]
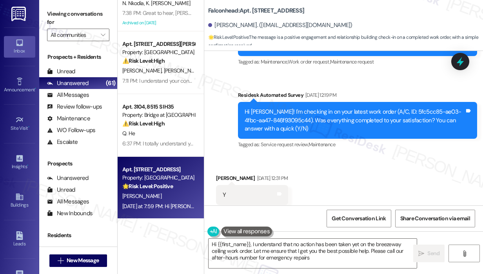
type textarea "Hi {{first_name}}, I understand that no action has been taken yet on the breeze…"
click at [393, 156] on div "Received via SMS [PERSON_NAME] [DATE] 12:31 PM Y Tags and notes Tagged as: Posi…" at bounding box center [343, 189] width 279 height 66
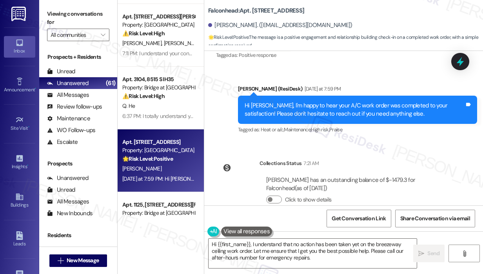
scroll to position [1450, 0]
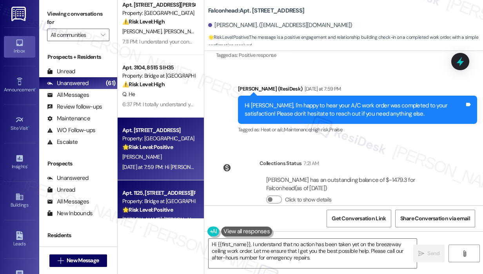
click at [181, 192] on div "Apt. 1125, [STREET_ADDRESS][PERSON_NAME]" at bounding box center [158, 193] width 73 height 8
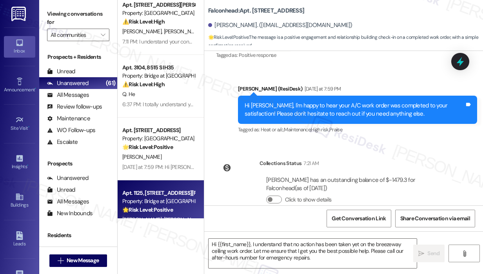
type textarea "Fetching suggested responses. Please feel free to read through the conversation…"
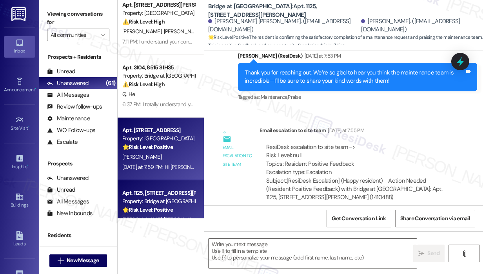
scroll to position [1568, 0]
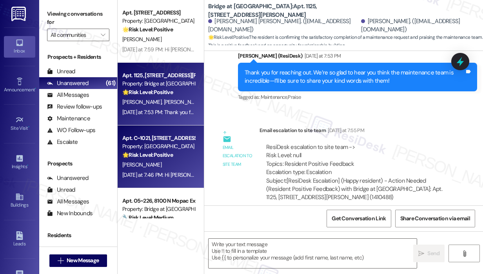
click at [182, 149] on div "Property: [GEOGRAPHIC_DATA]" at bounding box center [158, 146] width 73 height 8
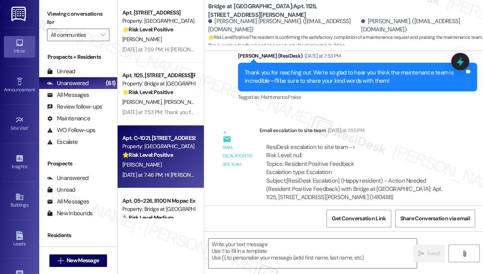
type textarea "Fetching suggested responses. Please feel free to read through the conversation…"
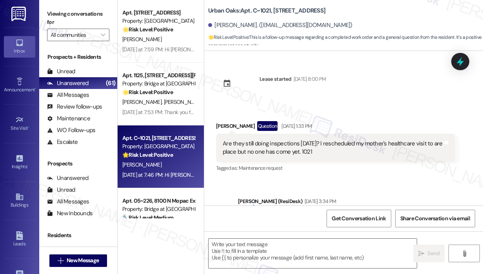
scroll to position [2227, 0]
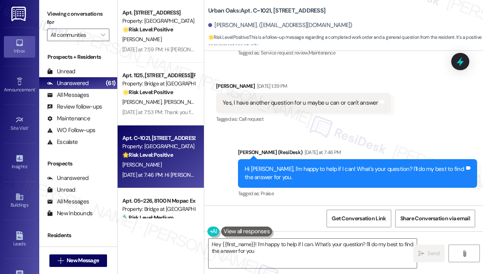
type textarea "Hey {{first_name}}! I'm happy to help if I can. What's your question? I'll do m…"
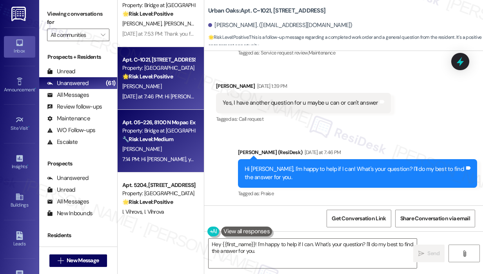
click at [182, 148] on div "[PERSON_NAME]" at bounding box center [158, 149] width 74 height 10
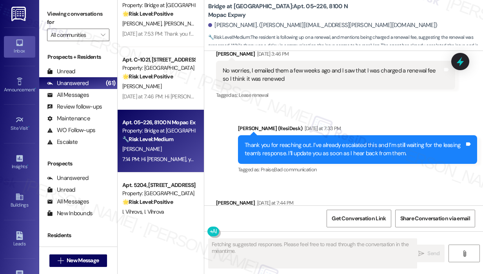
scroll to position [2812, 0]
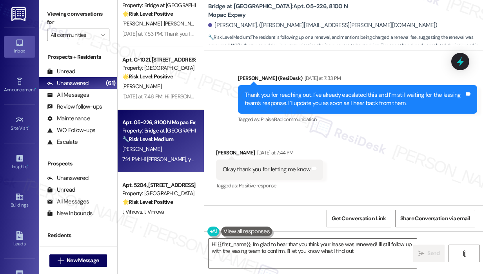
type textarea "Hi {{first_name}}, I'm glad to hear that you think your lease was renewed! I'll…"
click at [374, 157] on div "Received via SMS [PERSON_NAME] [DATE] at 7:44 PM Okay thank you for letting me …" at bounding box center [343, 164] width 279 height 66
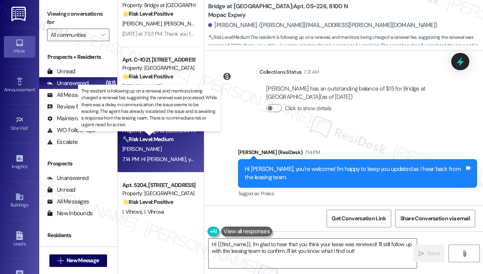
scroll to position [1764, 0]
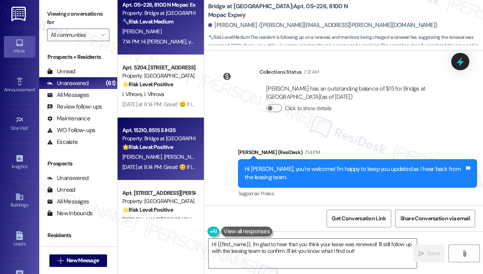
click at [169, 163] on div "[DATE] at 8:14 PM: Great! 😊 If I may ask...has Bridge at [GEOGRAPHIC_DATA] live…" at bounding box center [158, 167] width 74 height 10
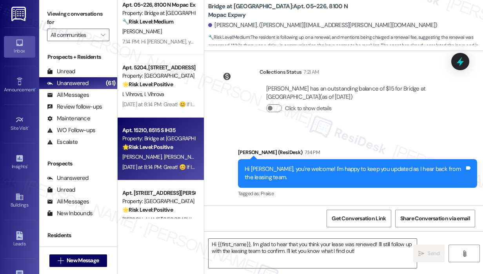
type textarea "Fetching suggested responses. Please feel free to read through the conversation…"
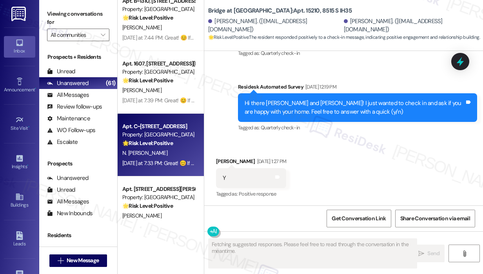
scroll to position [2038, 0]
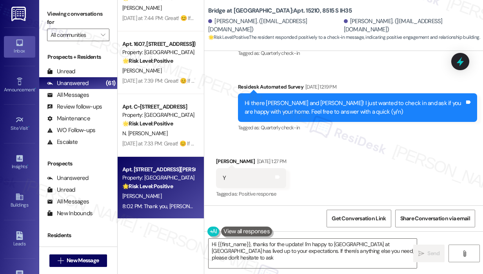
type textarea "Hi {{first_name}}, thanks for the update! I'm happy to [GEOGRAPHIC_DATA] at [GE…"
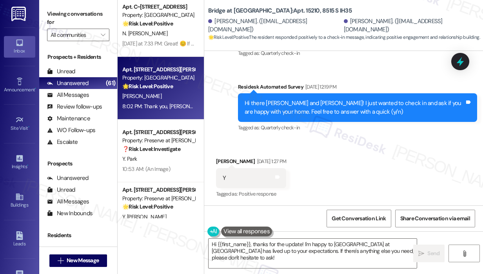
scroll to position [2155, 0]
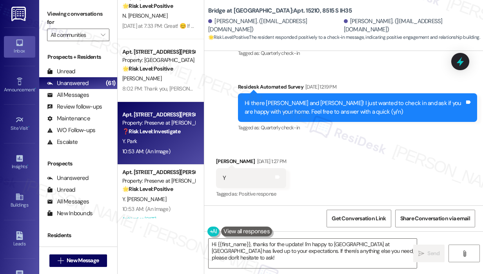
click at [177, 144] on div "Y. Park" at bounding box center [158, 141] width 74 height 10
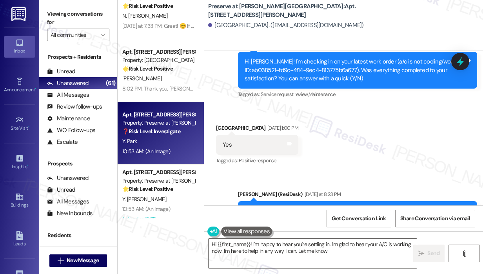
scroll to position [3315, 0]
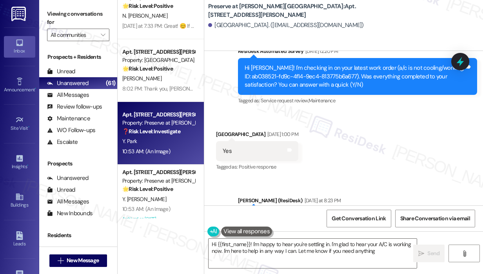
type textarea "Hi {{first_name}}! I'm happy to hear you're settling in. I'm glad to hear your …"
click at [383, 254] on textarea "Hi {{first_name}}! I'm happy to hear you're settling in. I'm glad to hear your …" at bounding box center [312, 253] width 208 height 29
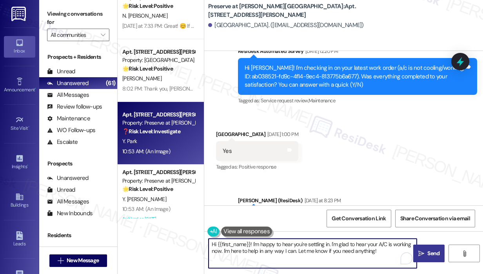
click at [433, 254] on span "Send" at bounding box center [433, 253] width 12 height 8
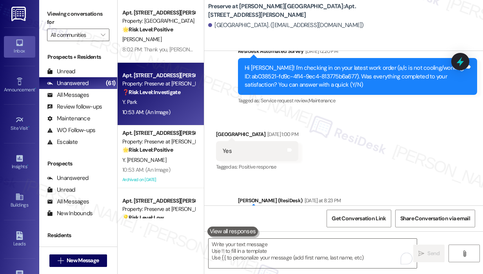
scroll to position [3296, 0]
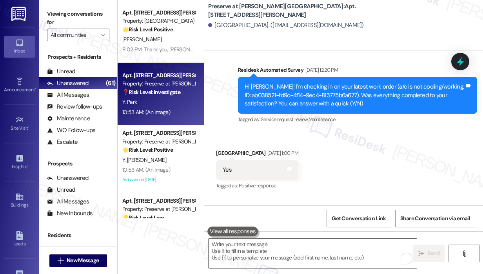
click at [166, 159] on span "Y. [PERSON_NAME]" at bounding box center [144, 159] width 44 height 7
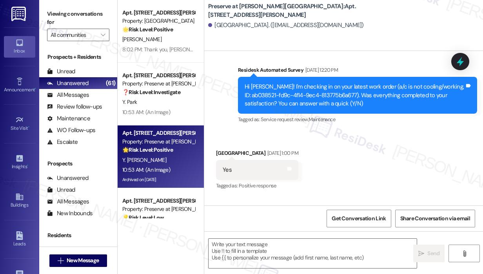
type textarea "Fetching suggested responses. Please feel free to read through the conversation…"
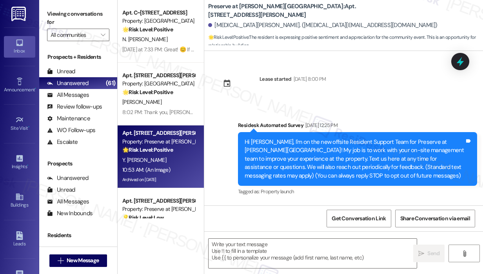
scroll to position [7849, 0]
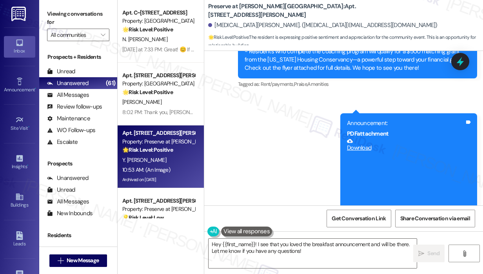
click at [252, 0] on div "Preserve at [PERSON_NAME][GEOGRAPHIC_DATA]: Apt. [STREET_ADDRESS][PERSON_NAME] …" at bounding box center [343, 25] width 279 height 51
click at [273, 137] on div "Announcement, sent via SMS [PERSON_NAME] (ResiDesk) 10:51 AM Hi [PERSON_NAME], …" at bounding box center [343, 55] width 279 height 336
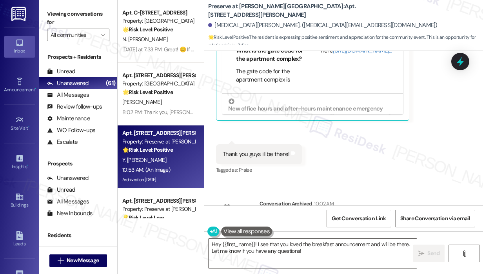
scroll to position [7536, 0]
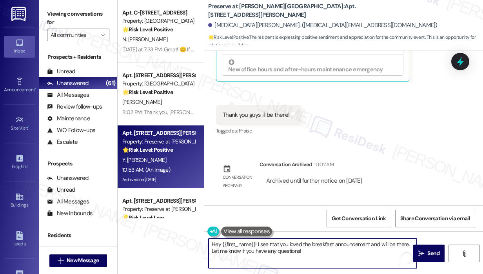
drag, startPoint x: 330, startPoint y: 255, endPoint x: 206, endPoint y: 245, distance: 124.7
click at [206, 245] on div "Hey {{first_name}}! I see that you loved the breakfast announcement and will be…" at bounding box center [308, 253] width 209 height 30
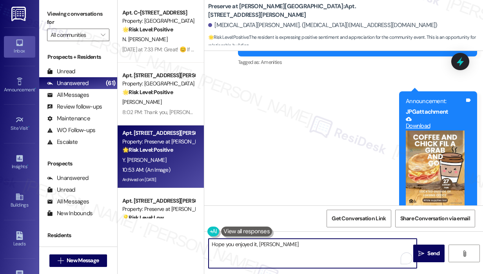
scroll to position [7222, 0]
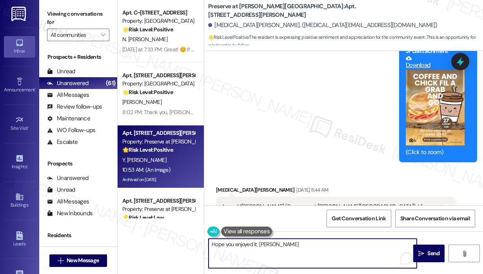
click at [256, 245] on textarea "Hope you enjoyed it, [PERSON_NAME]" at bounding box center [312, 253] width 208 height 29
type textarea "Hope you enjoyed the coffee, [PERSON_NAME]!"
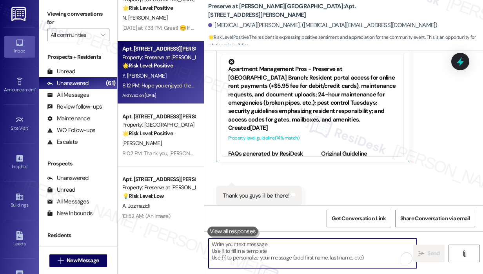
scroll to position [2273, 0]
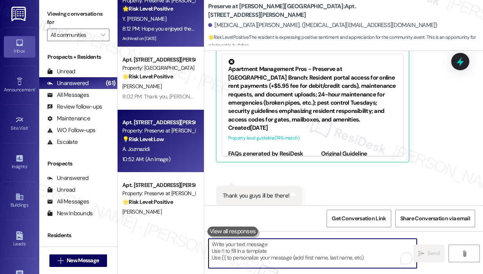
click at [158, 145] on div "A. Jozmazidi" at bounding box center [158, 149] width 74 height 10
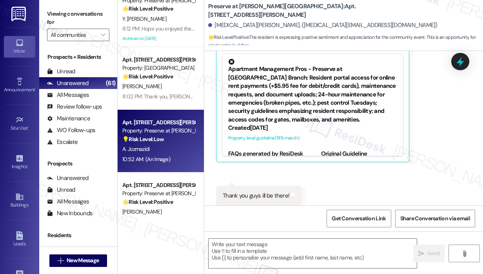
type textarea "Fetching suggested responses. Please feel free to read through the conversation…"
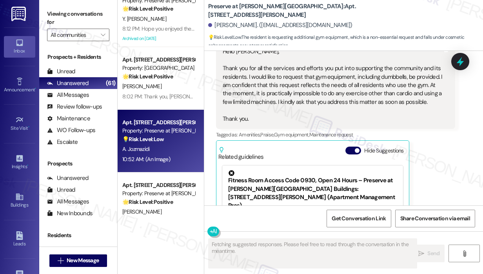
scroll to position [6764, 0]
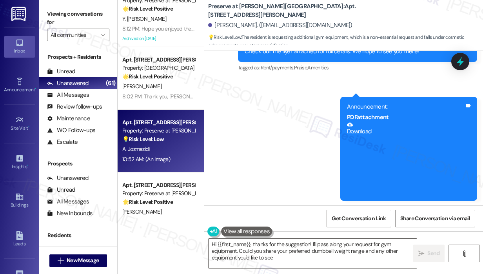
type textarea "Hi {{first_name}}, thanks for the suggestion! I'll pass along your request for …"
click at [448, 15] on div "Preserve at [PERSON_NAME][GEOGRAPHIC_DATA]: Apt. [STREET_ADDRESS][PERSON_NAME] …" at bounding box center [345, 23] width 275 height 43
